Goal: Information Seeking & Learning: Check status

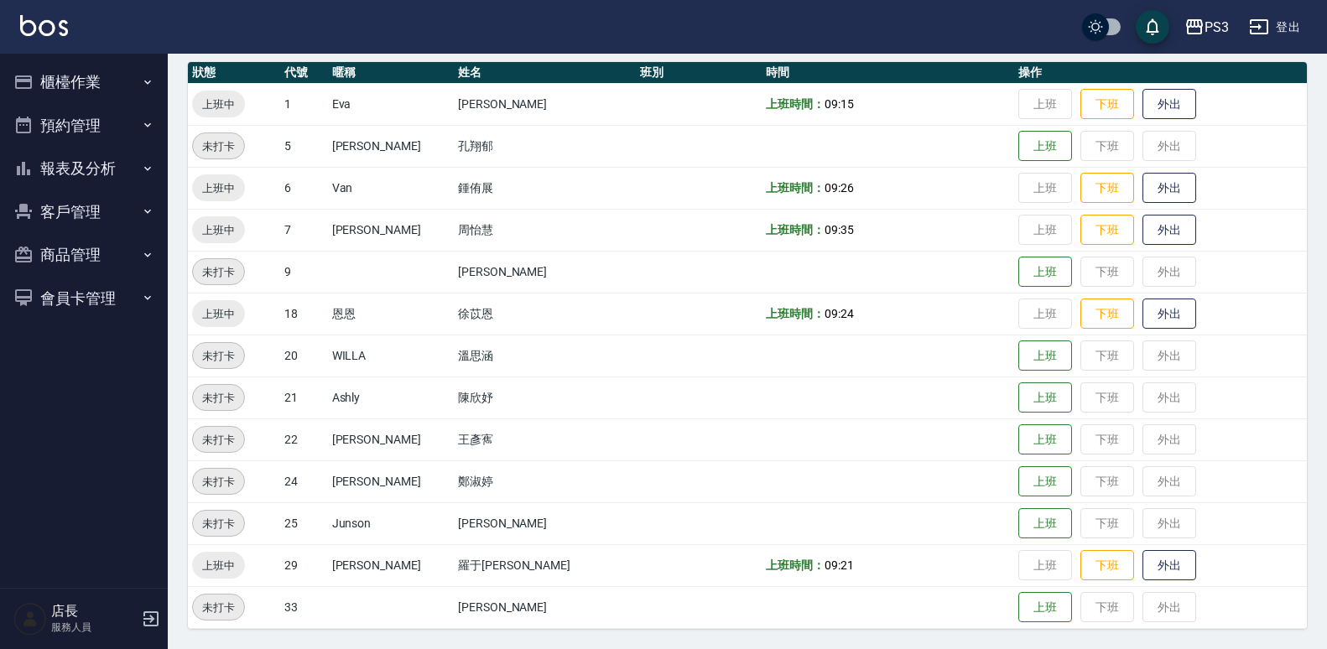
scroll to position [188, 0]
click at [51, 150] on button "報表及分析" at bounding box center [84, 169] width 154 height 44
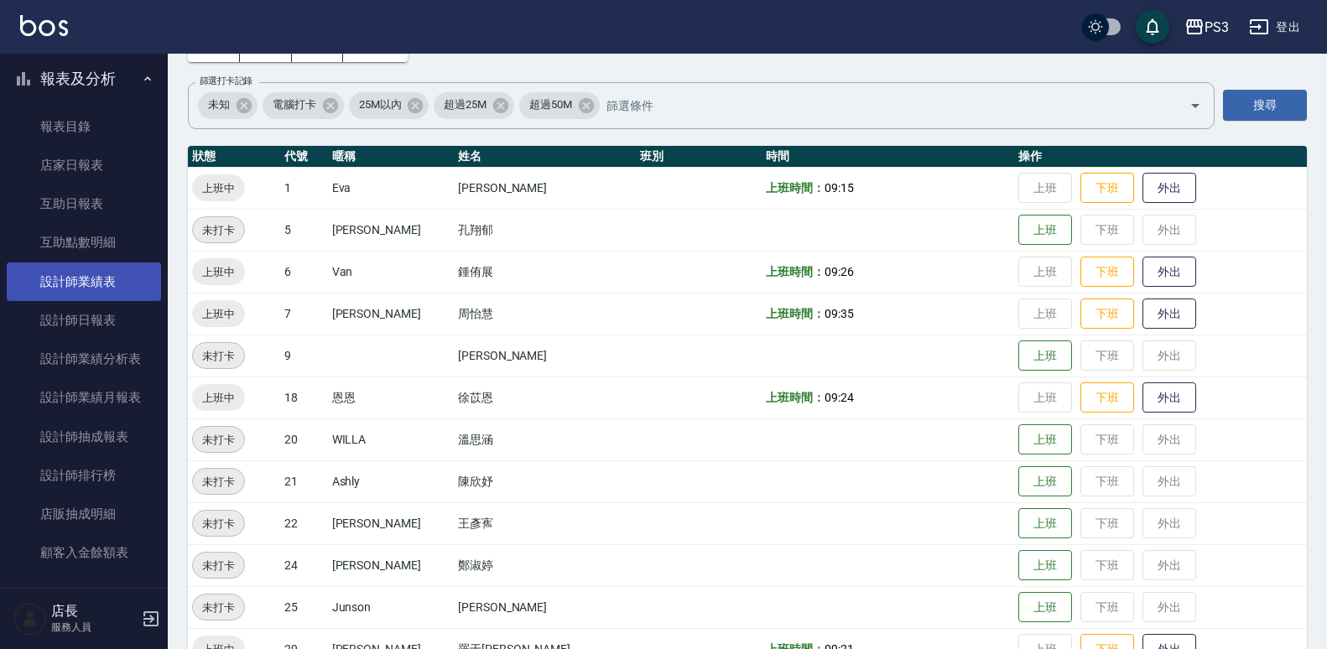
scroll to position [118, 0]
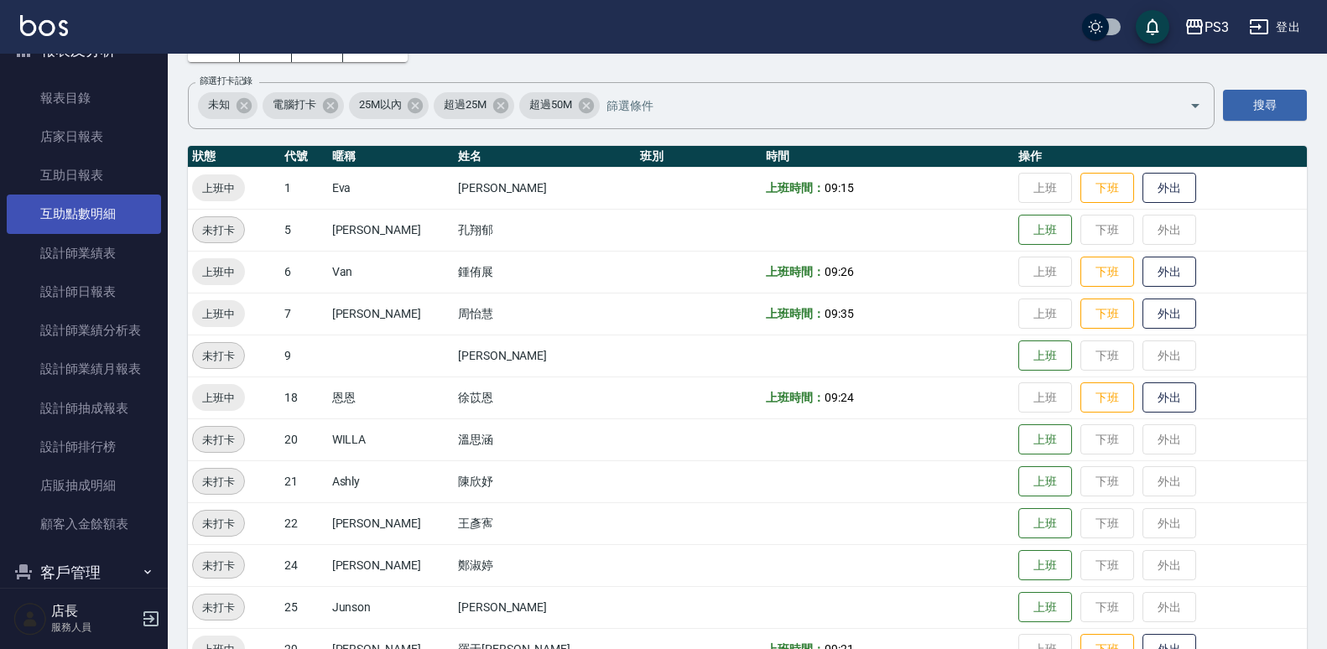
click at [121, 208] on link "互助點數明細" at bounding box center [84, 214] width 154 height 39
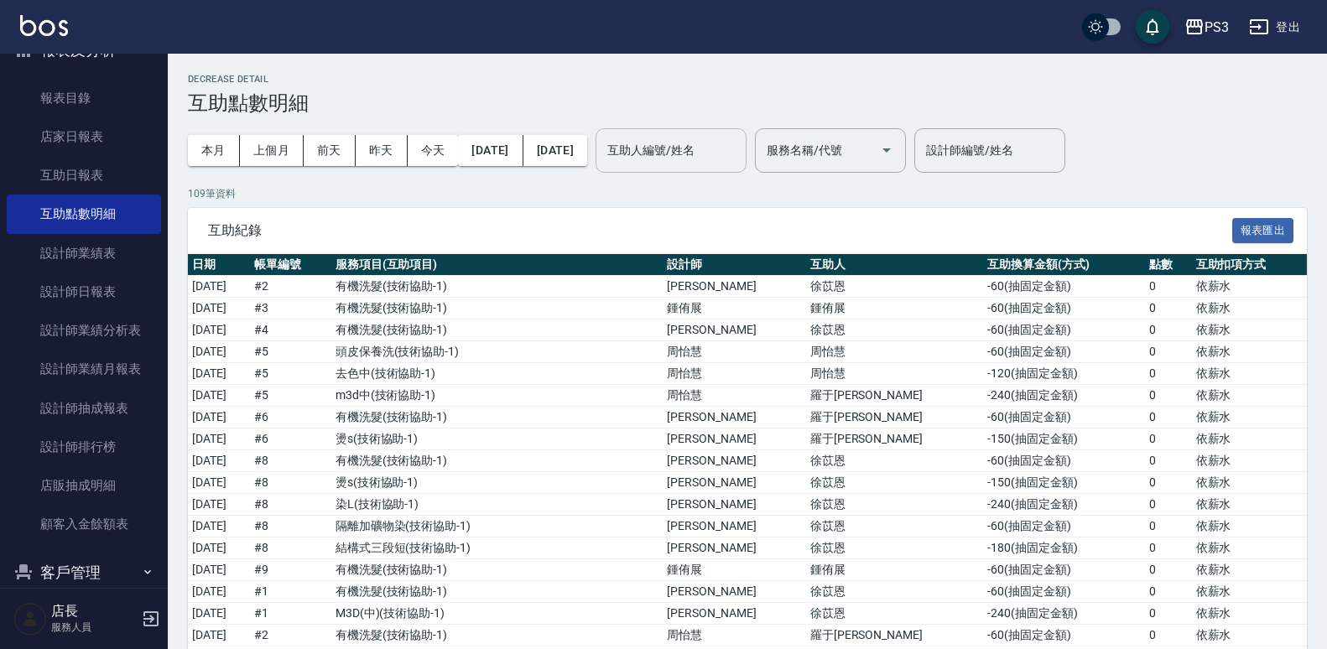
click at [738, 147] on div "互助人編號/姓名 互助人編號/姓名" at bounding box center [670, 150] width 151 height 44
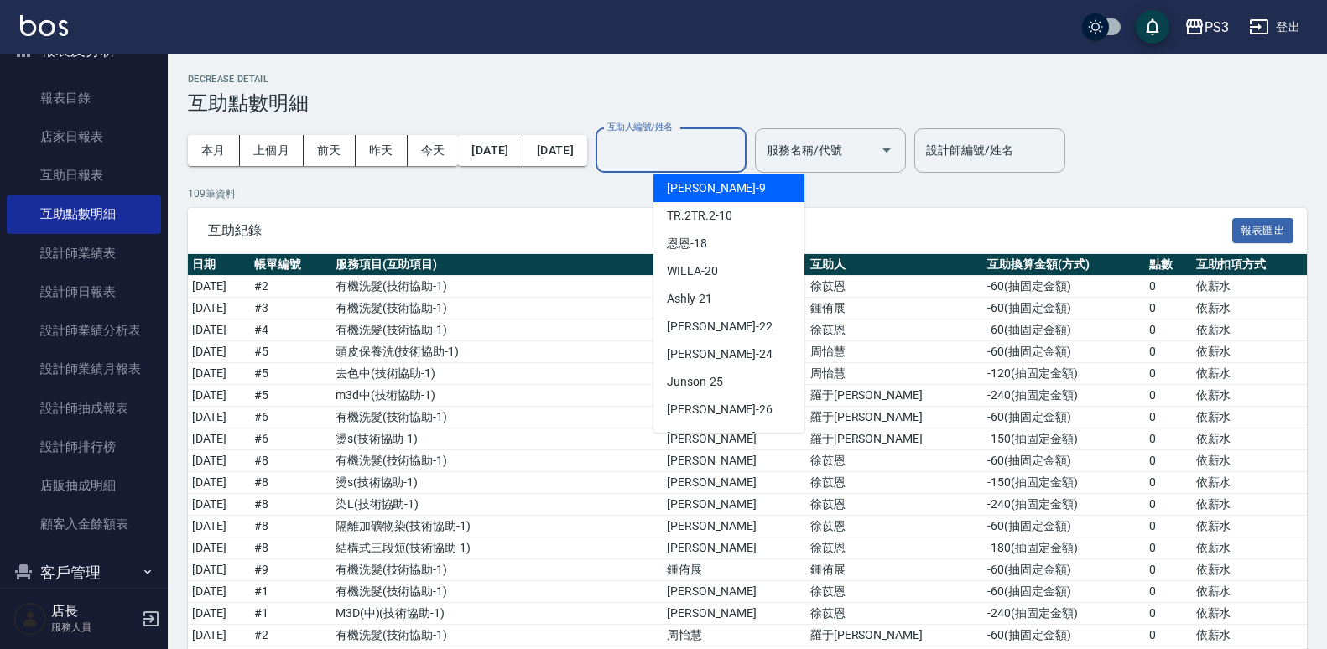
scroll to position [148, 0]
click at [738, 288] on div "Ashly -21" at bounding box center [728, 294] width 151 height 28
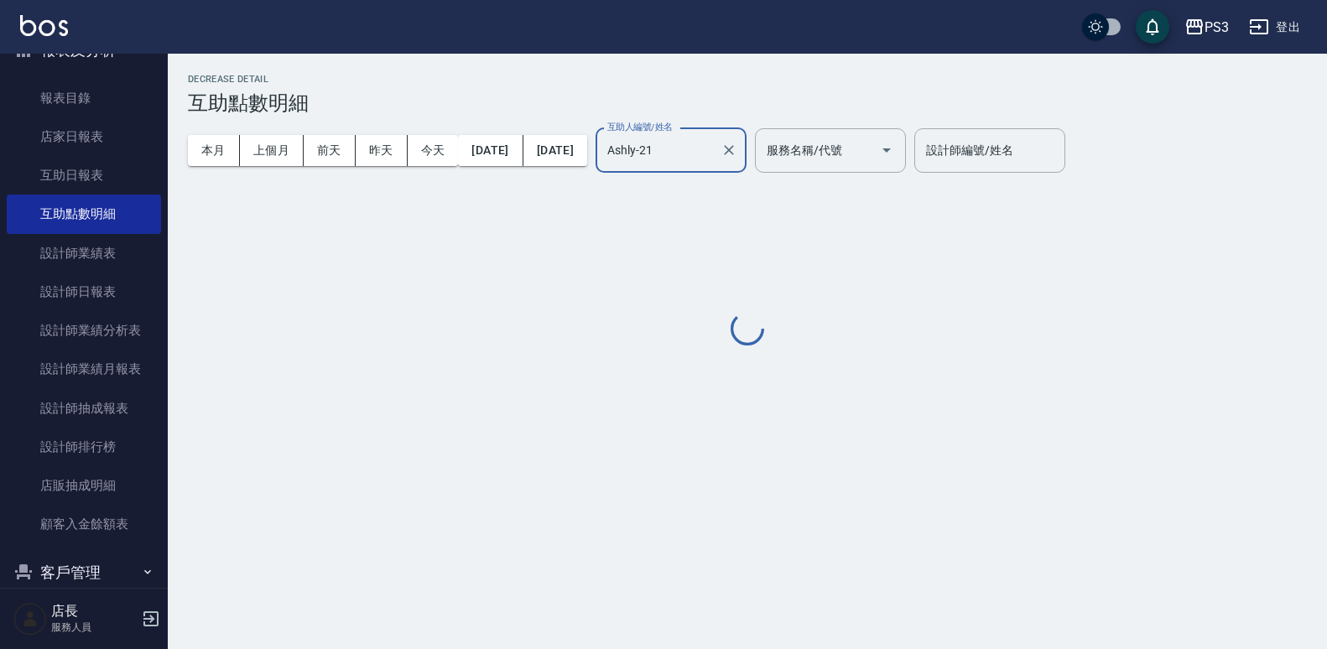
type input "Ashly-21"
click at [737, 147] on icon "Clear" at bounding box center [728, 150] width 17 height 17
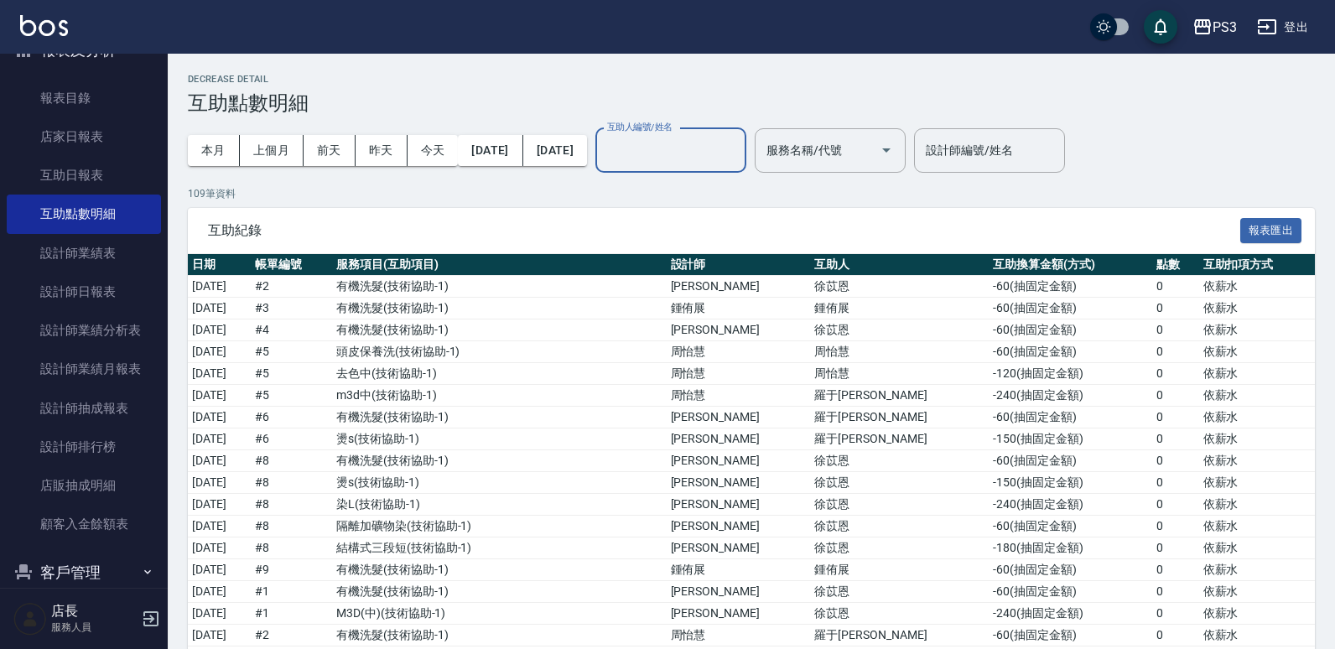
click at [739, 148] on input "互助人編號/姓名" at bounding box center [671, 150] width 136 height 29
type input "[PERSON_NAME]-29"
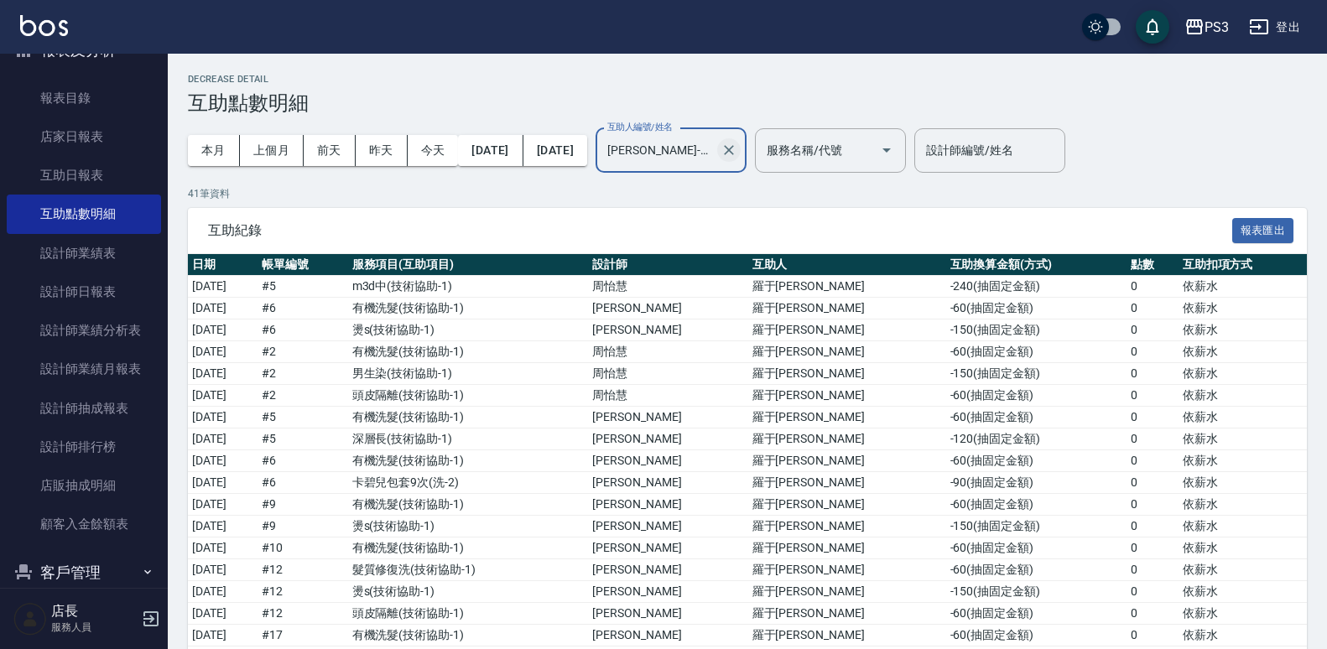
click at [734, 147] on icon "Clear" at bounding box center [729, 150] width 10 height 10
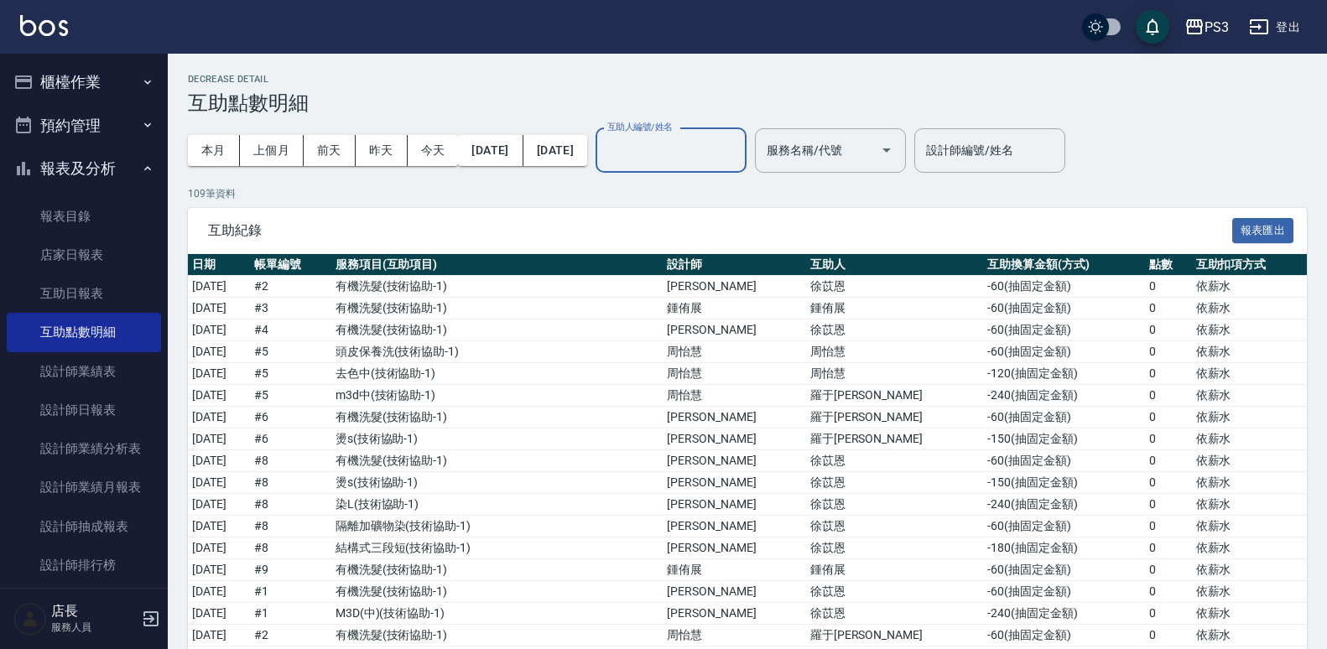
click at [139, 159] on button "報表及分析" at bounding box center [84, 169] width 154 height 44
